Goal: Use online tool/utility: Utilize a website feature to perform a specific function

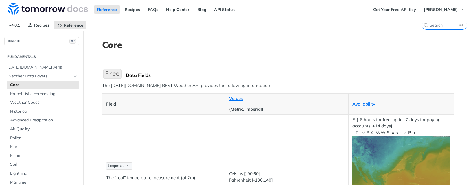
scroll to position [341, 0]
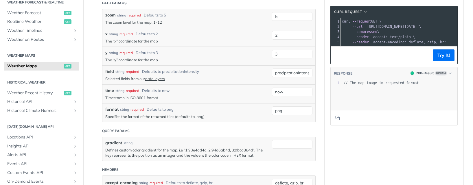
scroll to position [567, 0]
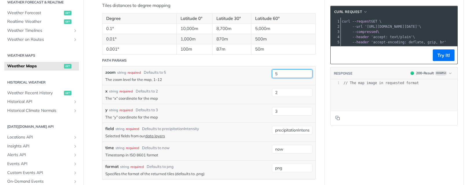
click at [282, 71] on input "5" at bounding box center [292, 73] width 40 height 9
type input "6"
click at [265, 72] on div "zoom string required Defaults to 5" at bounding box center [187, 72] width 164 height 6
click at [280, 93] on input "2" at bounding box center [292, 92] width 40 height 9
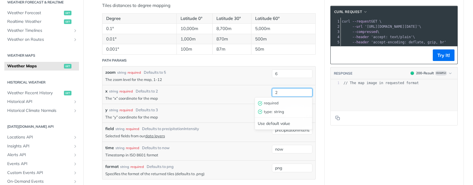
click at [280, 93] on input "2" at bounding box center [292, 92] width 40 height 9
type input "40"
click at [255, 89] on div "x string required Defaults to 2" at bounding box center [187, 91] width 164 height 6
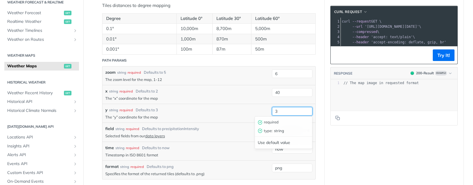
click at [279, 110] on input "3" at bounding box center [292, 111] width 40 height 9
type input "26"
click at [252, 104] on div "y string required Defaults to 3 The “y” coordinate for the map 26 required type…" at bounding box center [208, 113] width 213 height 19
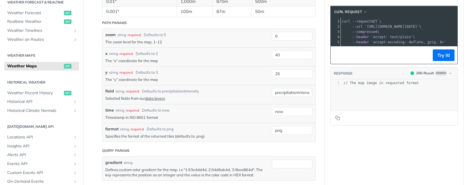
scroll to position [628, 0]
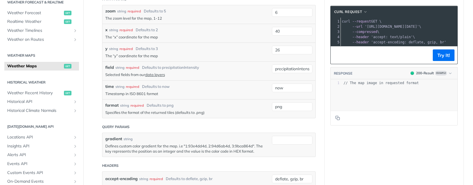
click at [111, 126] on div "Query Params" at bounding box center [115, 126] width 27 height 5
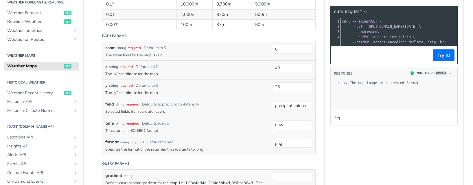
scroll to position [597, 0]
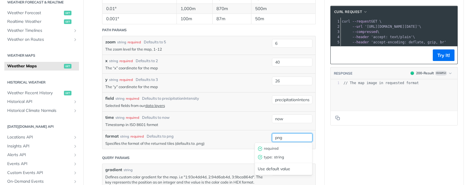
click at [286, 136] on input "png" at bounding box center [292, 137] width 40 height 9
click at [252, 135] on div "format string required Defaults to png" at bounding box center [187, 136] width 164 height 6
click at [106, 130] on div "format string required Defaults to png Specifies the format of the returned til…" at bounding box center [208, 139] width 213 height 19
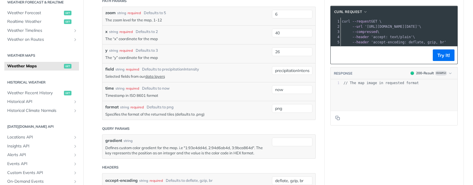
scroll to position [638, 0]
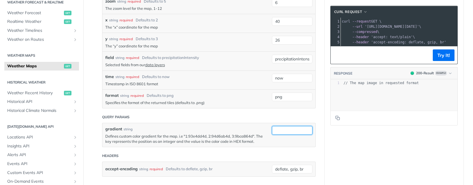
click at [275, 129] on input "gradient" at bounding box center [292, 130] width 40 height 9
click at [222, 130] on div "gradient string" at bounding box center [187, 129] width 164 height 6
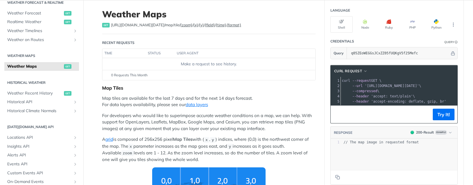
scroll to position [0, 0]
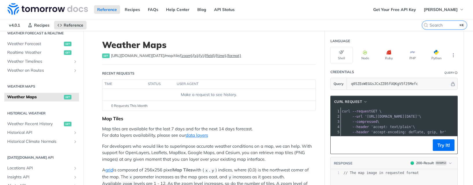
click at [232, 56] on div "get https://api.tomorrow.io/v4 /map/tile/ {zoom} / {x} / {y} / {field} / {time}…" at bounding box center [208, 56] width 213 height 6
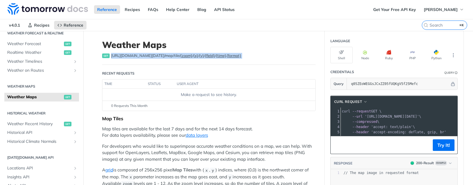
click at [232, 56] on div "get https://api.tomorrow.io/v4 /map/tile/ {zoom} / {x} / {y} / {field} / {time}…" at bounding box center [208, 56] width 213 height 6
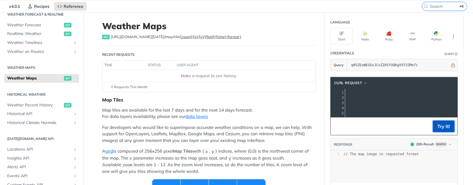
click at [440, 129] on button "Try It!" at bounding box center [443, 127] width 22 height 12
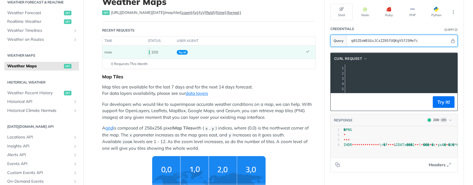
click at [386, 40] on input "q05ZEoWEGGsJCxZZ05fUQKgV5f25Mefc" at bounding box center [398, 41] width 101 height 12
click at [369, 41] on input "q05ZEoWEGGsJCxZZ05fUQKgV5f25Mefc" at bounding box center [398, 41] width 101 height 12
click at [334, 37] on section "Query q05ZEoWEGGsJCxZZ05fUQKgV5f25Mefc" at bounding box center [393, 41] width 127 height 12
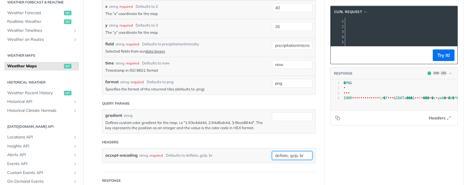
click at [285, 157] on input "deflate, gzip, br" at bounding box center [292, 155] width 40 height 9
click at [115, 154] on label "accept-encoding" at bounding box center [121, 155] width 32 height 8
click at [272, 154] on input "deflate, gzip, br" at bounding box center [292, 155] width 40 height 9
click at [288, 157] on input "deflate, gzip, br" at bounding box center [292, 155] width 40 height 9
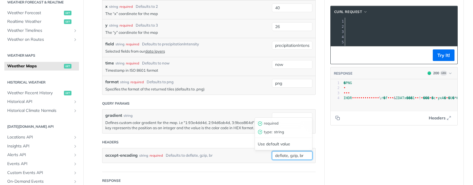
click at [288, 157] on input "deflate, gzip, br" at bounding box center [292, 155] width 40 height 9
click at [276, 155] on input "accept-encoding" at bounding box center [292, 155] width 40 height 9
click at [255, 154] on div "accept-encoding string required Defaults to deflate, gzip, br" at bounding box center [187, 155] width 164 height 9
click at [201, 154] on div "Defaults to deflate, gzip, br" at bounding box center [189, 155] width 47 height 8
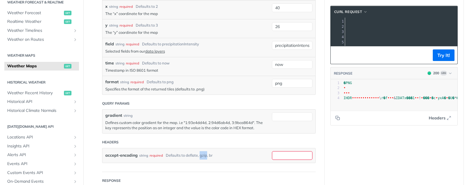
click at [201, 154] on div "Defaults to deflate, gzip, br" at bounding box center [189, 155] width 47 height 8
click at [188, 155] on div "Defaults to deflate, gzip, br" at bounding box center [189, 155] width 47 height 8
click at [188, 154] on div "Defaults to deflate, gzip, br" at bounding box center [189, 155] width 47 height 8
click at [200, 155] on div "Defaults to deflate, gzip, br" at bounding box center [189, 155] width 47 height 8
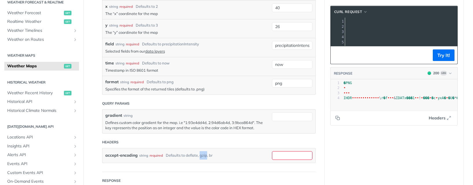
click at [200, 155] on div "Defaults to deflate, gzip, br" at bounding box center [189, 155] width 47 height 8
click at [279, 155] on input "accept-encoding" at bounding box center [292, 155] width 40 height 9
paste input "gzip"
type input "gzip"
click at [246, 150] on div "accept-encoding string required Defaults to deflate, gzip, br gzip required typ…" at bounding box center [208, 155] width 213 height 14
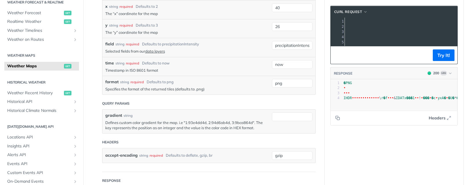
click at [190, 122] on p "Defines custom color gradient for the map. i.e "1:93e4dd4d, 2:94d6ab4d, 3:9bca8…" at bounding box center [187, 125] width 164 height 10
click at [183, 120] on p "Defines custom color gradient for the map. i.e "1:93e4dd4d, 2:94d6ab4d, 3:9bca8…" at bounding box center [187, 125] width 164 height 10
drag, startPoint x: 184, startPoint y: 121, endPoint x: 250, endPoint y: 124, distance: 66.6
click at [250, 124] on p "Defines custom color gradient for the map. i.e "1:93e4dd4d, 2:94d6ab4d, 3:9bca8…" at bounding box center [187, 125] width 164 height 10
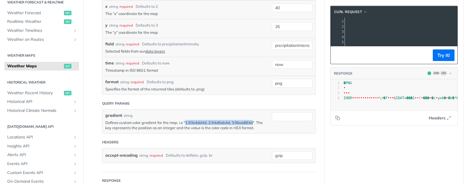
copy p "1:93e4dd4d, 2:94d6ab4d, 3:9bca864d"
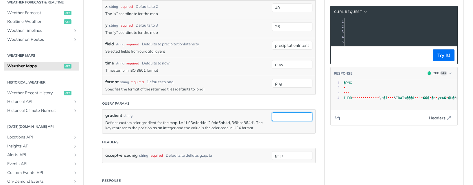
click at [281, 117] on input "gradient" at bounding box center [292, 116] width 40 height 9
paste input "1:93e4dd4d, 2:94d6ab4d, 3:9bca864d"
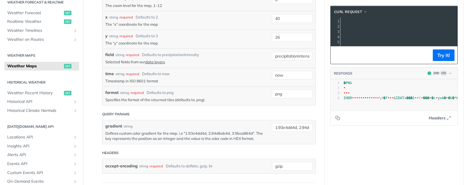
scroll to position [642, 0]
click at [439, 58] on button "Try It!" at bounding box center [443, 55] width 22 height 12
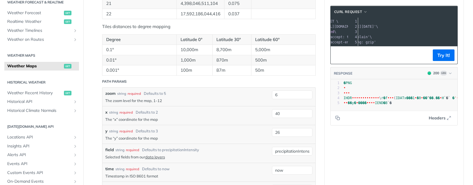
scroll to position [0, 82]
click at [279, 28] on span "'https://api.tomorrow.io/v4/map/tile/6/40/26/precipitationIntensity/now.png?gra…" at bounding box center [252, 27] width 54 height 4
copy span "gradient"
click at [186, 26] on span "'https://api.tomorrow.io/v4/map/tile/6/40/26/precipitationIntensity/now.png?gra…" at bounding box center [159, 27] width 54 height 4
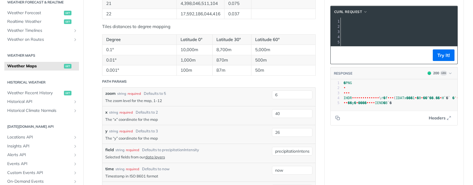
click at [186, 28] on span "'https://api.tomorrow.io/v4/map/tile/6/40/26/precipitationIntensity/now.png?gra…" at bounding box center [159, 27] width 54 height 4
drag, startPoint x: 422, startPoint y: 26, endPoint x: 464, endPoint y: 28, distance: 41.4
click at [147, 26] on span "'https://api.tomorrow.io/v4/map/tile/6/40/26/precipitationIntensity/now.png?gra…" at bounding box center [120, 27] width 54 height 4
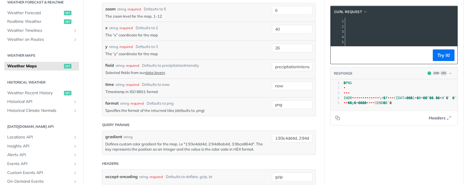
click at [106, 136] on label "gradient" at bounding box center [113, 137] width 17 height 6
click at [272, 136] on input "1:93e4dd4d, 2:94d6ab4d, 3:9bca864d" at bounding box center [292, 138] width 40 height 9
click at [106, 136] on label "gradient" at bounding box center [113, 137] width 17 height 6
click at [272, 136] on input "1:93e4dd4d, 2:94d6ab4d, 3:9bca864d" at bounding box center [292, 138] width 40 height 9
click at [106, 136] on label "gradient" at bounding box center [113, 137] width 17 height 6
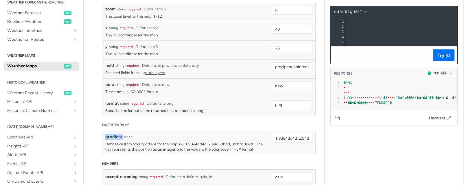
click at [272, 136] on input "1:93e4dd4d, 2:94d6ab4d, 3:9bca864d" at bounding box center [292, 138] width 40 height 9
click at [120, 145] on p "Defines custom color gradient for the map. i.e "1:93e4dd4d, 2:94d6ab4d, 3:9bca8…" at bounding box center [187, 146] width 164 height 10
click at [105, 142] on p "Defines custom color gradient for the map. i.e "1:93e4dd4d, 2:94d6ab4d, 3:9bca8…" at bounding box center [187, 146] width 164 height 10
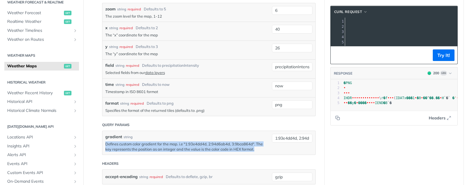
click at [105, 142] on p "Defines custom color gradient for the map. i.e "1:93e4dd4d, 2:94d6ab4d, 3:9bca8…" at bounding box center [187, 146] width 164 height 10
click at [130, 146] on p "Defines custom color gradient for the map. i.e "1:93e4dd4d, 2:94d6ab4d, 3:9bca8…" at bounding box center [187, 146] width 164 height 10
drag, startPoint x: 253, startPoint y: 147, endPoint x: 110, endPoint y: 131, distance: 144.6
click at [110, 131] on div "gradient string Defines custom color gradient for the map. i.e "1:93e4dd4d, 2:9…" at bounding box center [208, 143] width 213 height 24
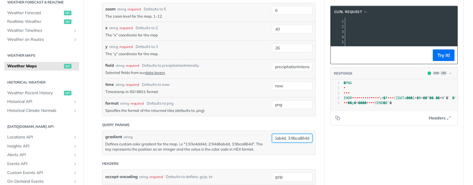
drag, startPoint x: 297, startPoint y: 137, endPoint x: 324, endPoint y: 141, distance: 27.4
click at [439, 60] on button "Try It!" at bounding box center [443, 55] width 22 height 12
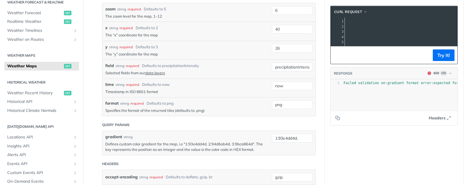
scroll to position [0, 31]
click at [297, 137] on input "1:93e4dd4d," at bounding box center [292, 138] width 40 height 9
click at [443, 59] on button "Try It!" at bounding box center [443, 55] width 22 height 12
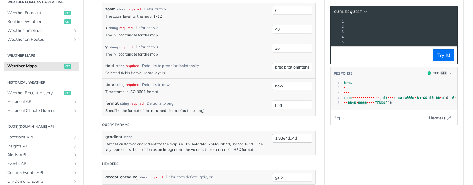
scroll to position [658, 0]
click at [301, 137] on input "1:93e4dd4d" at bounding box center [292, 138] width 40 height 9
click at [168, 148] on p "Defines custom color gradient for the map. i.e "1:93e4dd4d, 2:94d6ab4d, 3:9bca8…" at bounding box center [187, 146] width 164 height 10
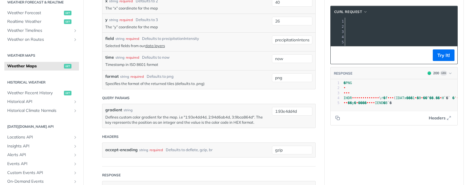
scroll to position [685, 0]
click at [440, 121] on span "Headers" at bounding box center [436, 118] width 17 height 6
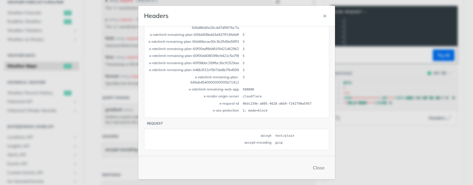
scroll to position [304, 0]
click at [316, 166] on button "Close" at bounding box center [318, 168] width 21 height 12
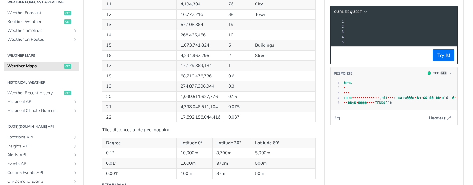
scroll to position [720, 0]
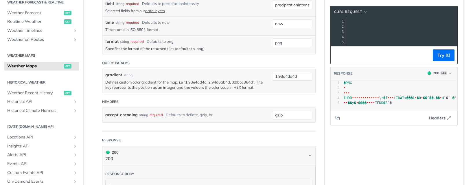
click at [108, 113] on label "accept-encoding" at bounding box center [121, 115] width 32 height 8
click at [272, 113] on input "gzip" at bounding box center [292, 115] width 40 height 9
click at [108, 113] on label "accept-encoding" at bounding box center [121, 115] width 32 height 8
click at [272, 113] on input "gzip" at bounding box center [292, 115] width 40 height 9
click at [108, 113] on label "accept-encoding" at bounding box center [121, 115] width 32 height 8
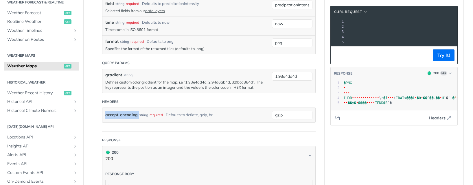
click at [272, 113] on input "gzip" at bounding box center [292, 115] width 40 height 9
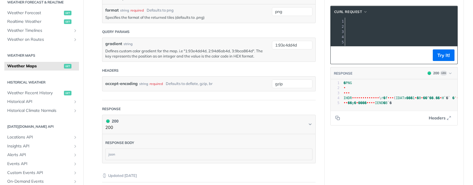
scroll to position [751, 0]
click at [107, 41] on label "gradient" at bounding box center [113, 44] width 17 height 6
click at [272, 41] on input "1:93e4dd4d" at bounding box center [292, 45] width 40 height 9
click at [107, 41] on label "gradient" at bounding box center [113, 44] width 17 height 6
click at [272, 41] on input "1:93e4dd4d" at bounding box center [292, 45] width 40 height 9
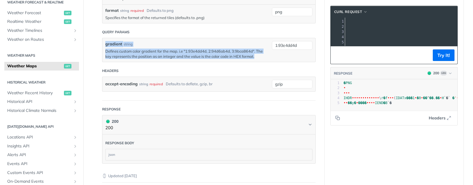
drag, startPoint x: 107, startPoint y: 41, endPoint x: 112, endPoint y: 52, distance: 11.4
click at [112, 52] on div "gradient string Defines custom color gradient for the map. i.e "1:93e4dd4d, 2:9…" at bounding box center [187, 50] width 164 height 18
click at [123, 53] on p "Defines custom color gradient for the map. i.e "1:93e4dd4d, 2:94d6ab4d, 3:9bca8…" at bounding box center [187, 54] width 164 height 10
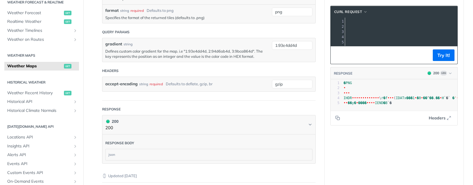
click at [108, 45] on label "gradient" at bounding box center [113, 44] width 17 height 6
click at [272, 45] on input "1:93e4dd4d" at bounding box center [292, 45] width 40 height 9
click at [108, 44] on label "gradient" at bounding box center [113, 44] width 17 height 6
click at [272, 44] on input "1:93e4dd4d" at bounding box center [292, 45] width 40 height 9
click at [108, 43] on label "gradient" at bounding box center [113, 44] width 17 height 6
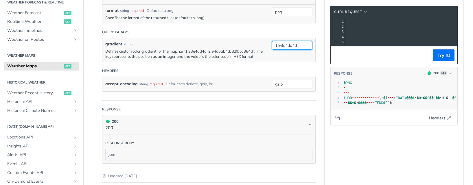
click at [272, 43] on input "1:93e4dd4d" at bounding box center [292, 45] width 40 height 9
click at [108, 43] on label "gradient" at bounding box center [113, 44] width 17 height 6
click at [272, 43] on input "1:93e4dd4d" at bounding box center [292, 45] width 40 height 9
copy label "gradient"
click at [212, 50] on p "Defines custom color gradient for the map. i.e "1:93e4dd4d, 2:94d6ab4d, 3:9bca8…" at bounding box center [187, 54] width 164 height 10
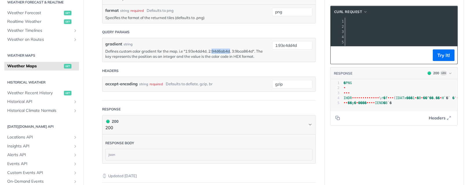
click at [212, 50] on p "Defines custom color gradient for the map. i.e "1:93e4dd4d, 2:94d6ab4d, 3:9bca8…" at bounding box center [187, 54] width 164 height 10
click at [188, 50] on p "Defines custom color gradient for the map. i.e "1:93e4dd4d, 2:94d6ab4d, 3:9bca8…" at bounding box center [187, 54] width 164 height 10
drag, startPoint x: 183, startPoint y: 49, endPoint x: 250, endPoint y: 52, distance: 67.1
click at [250, 52] on p "Defines custom color gradient for the map. i.e "1:93e4dd4d, 2:94d6ab4d, 3:9bca8…" at bounding box center [187, 54] width 164 height 10
copy p "1:93e4dd4d, 2:94d6ab4d, 3:9bca864d"
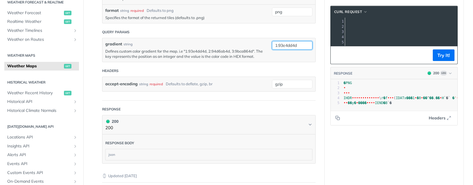
click at [279, 44] on input "1:93e4dd4d" at bounding box center [292, 45] width 40 height 9
paste input ", 2:94d6ab4d, 3:9bca864d"
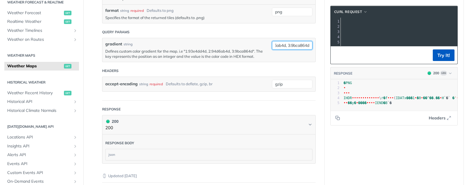
type input "1:93e4dd4d, 2:94d6ab4d, 3:9bca864d"
click at [442, 58] on button "Try It!" at bounding box center [443, 55] width 22 height 12
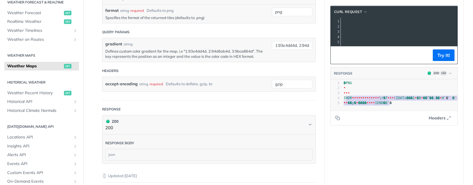
type textarea "HDR         \r�f  (IDATx���1�0��^��.��H`�` �'������ `�@�@�@�@�@�…"
drag, startPoint x: 343, startPoint y: 101, endPoint x: 435, endPoint y: 108, distance: 91.9
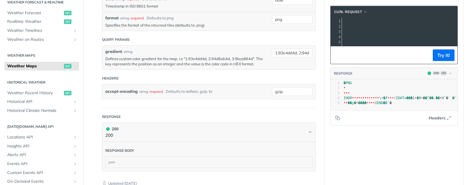
scroll to position [0, 275]
click at [147, 27] on span "'https://api.tomorrow.io/v4/map/tile/6/40/26/precipitationIntensity/now.png?gra…" at bounding box center [120, 27] width 54 height 4
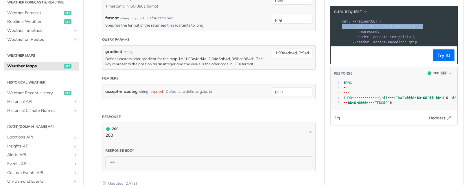
click at [383, 27] on span "'https://api.tomorrow.io/v4/map/tile/6/40/26/precipitationIntensity/now.png?gra…" at bounding box center [391, 27] width 54 height 4
copy div "--url 'https://api.tomorrow.io/v4/map/tile/6/40/26/precipitationIntensity/now.p…"
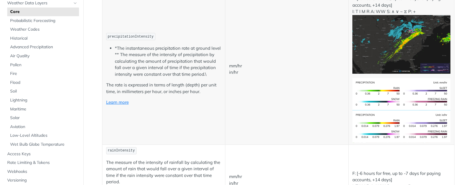
scroll to position [526, 0]
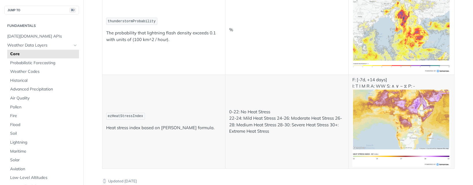
scroll to position [3271, 0]
